Goal: Task Accomplishment & Management: Use online tool/utility

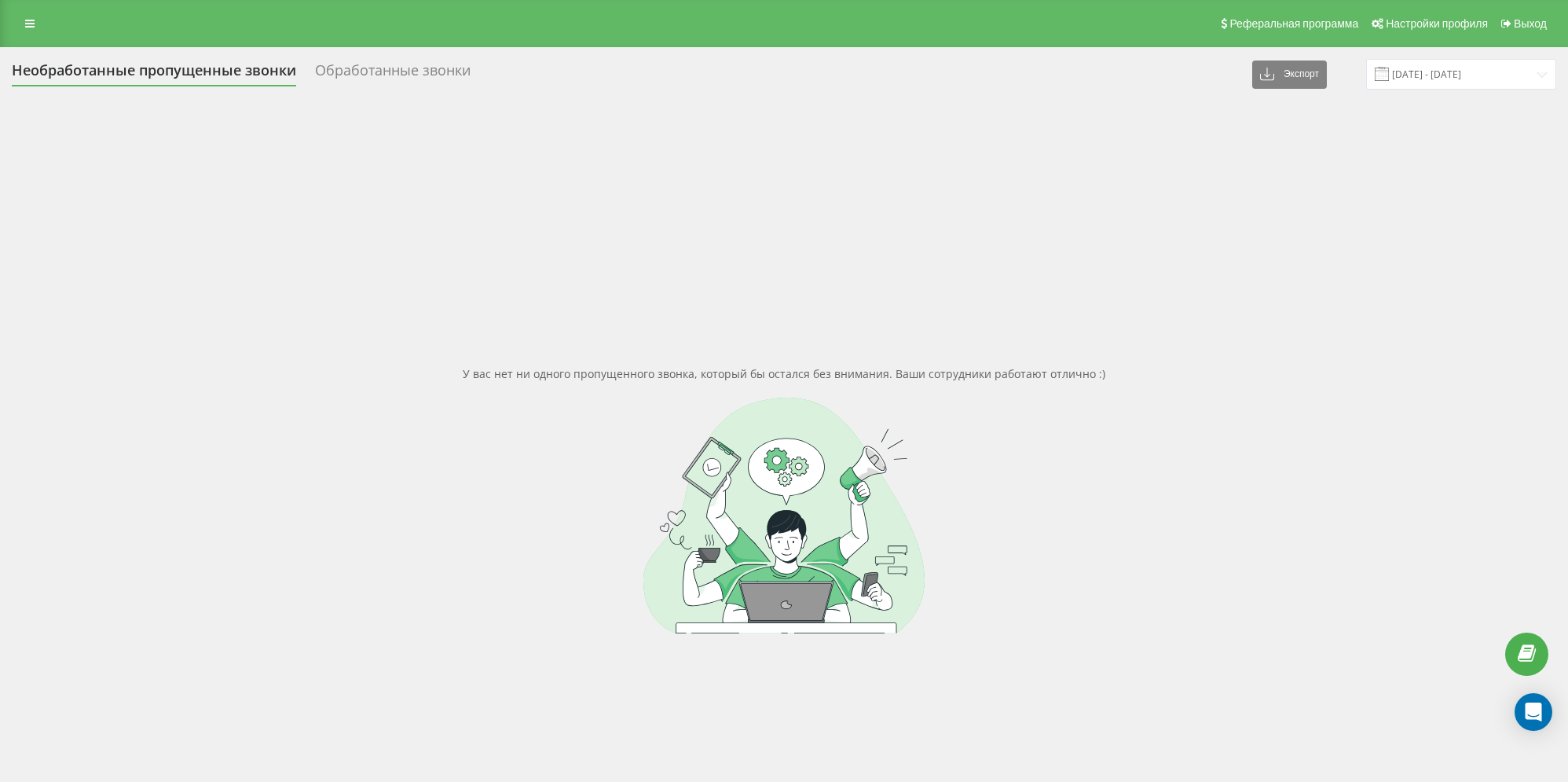
click at [343, 70] on div "Обработанные звонки" at bounding box center [393, 74] width 156 height 24
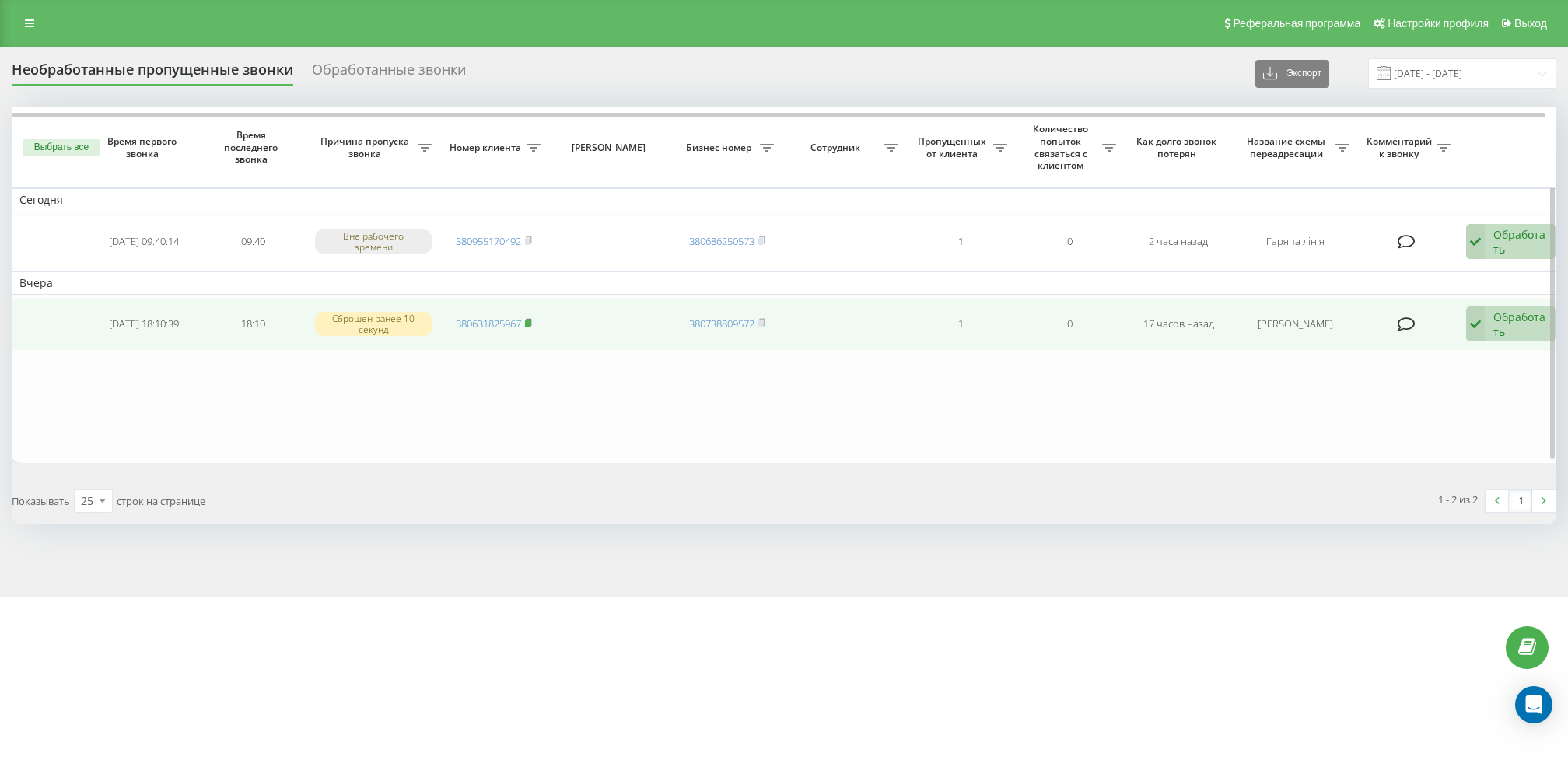
click at [531, 319] on icon at bounding box center [528, 323] width 6 height 7
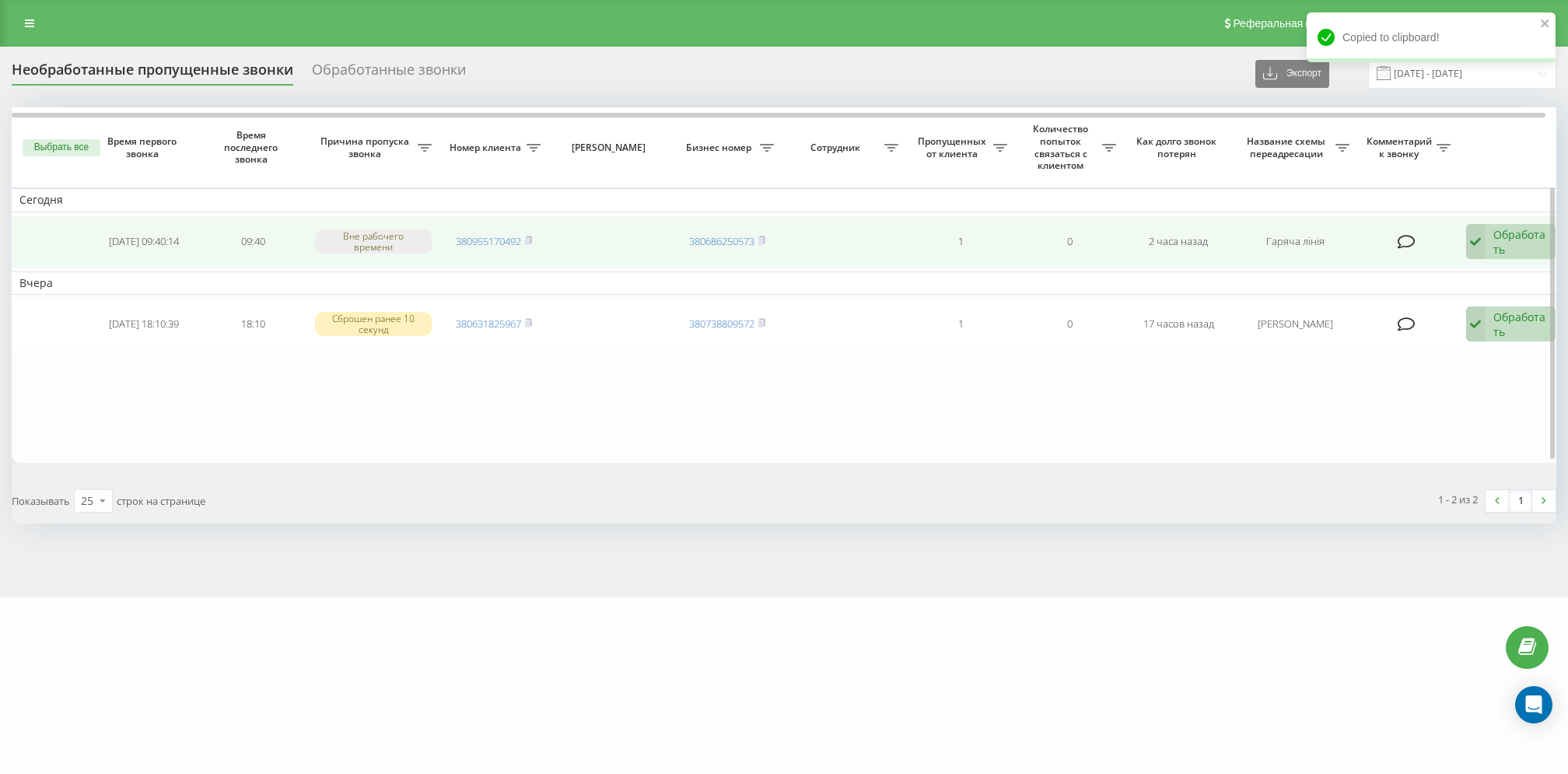
click at [534, 234] on td "380955170492" at bounding box center [494, 242] width 109 height 53
click at [532, 238] on icon at bounding box center [528, 240] width 7 height 9
click at [1475, 256] on icon at bounding box center [1475, 241] width 18 height 36
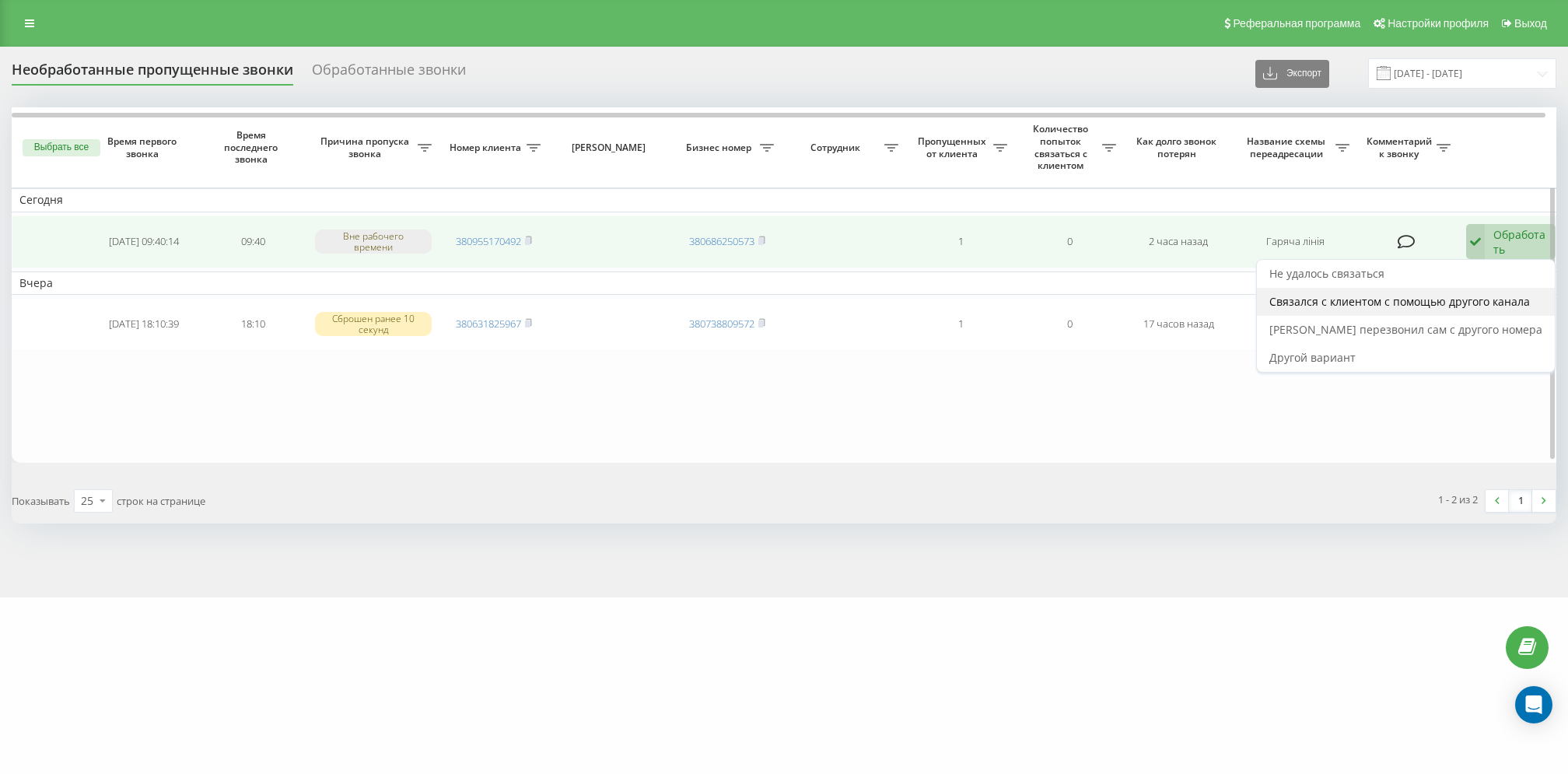
click at [1442, 307] on span "Связался с клиентом с помощью другого канала" at bounding box center [1400, 301] width 261 height 15
